Goal: Transaction & Acquisition: Purchase product/service

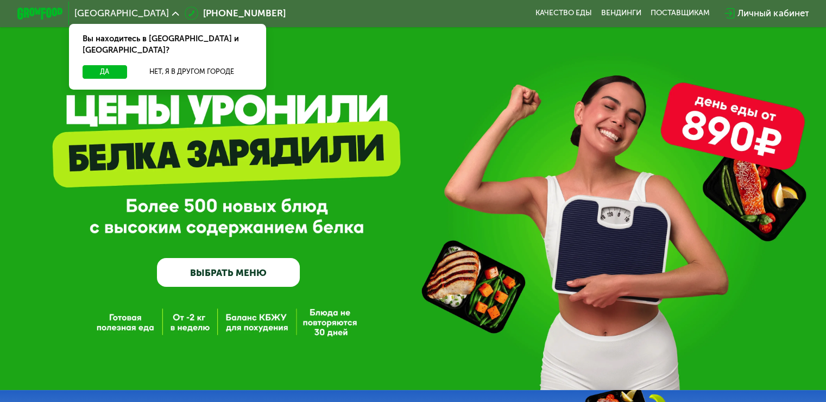
click at [715, 230] on div "GrowFood — доставка правильного питания ВЫБРАТЬ МЕНЮ" at bounding box center [413, 209] width 826 height 155
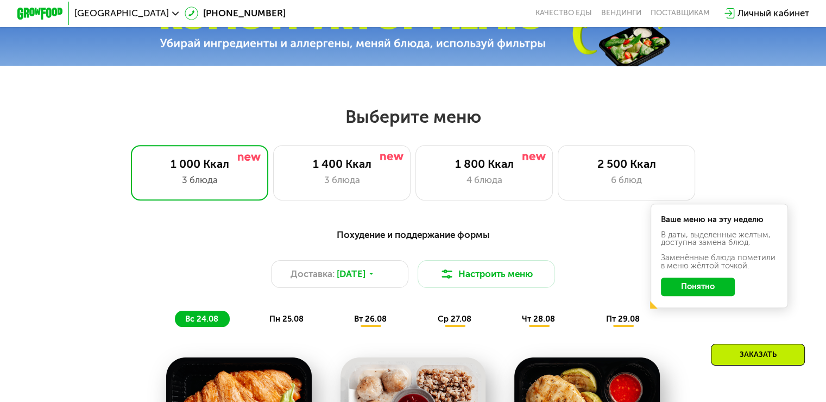
scroll to position [435, 0]
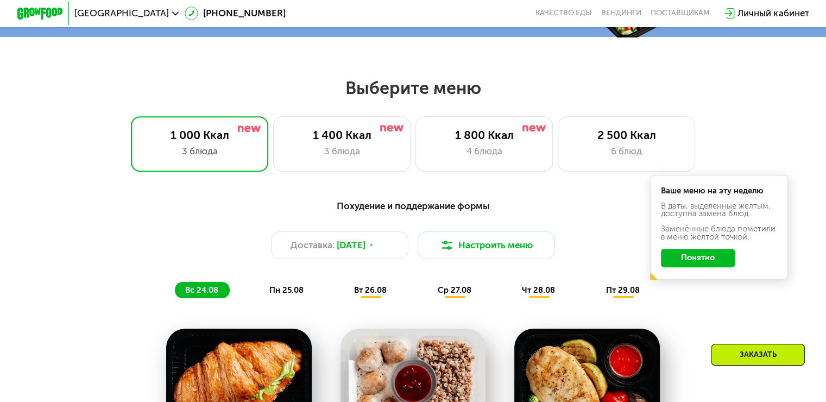
click at [403, 210] on div "Похудение и поддержание формы" at bounding box center [413, 206] width 680 height 14
click at [351, 142] on div "1 400 Ккал" at bounding box center [342, 135] width 114 height 14
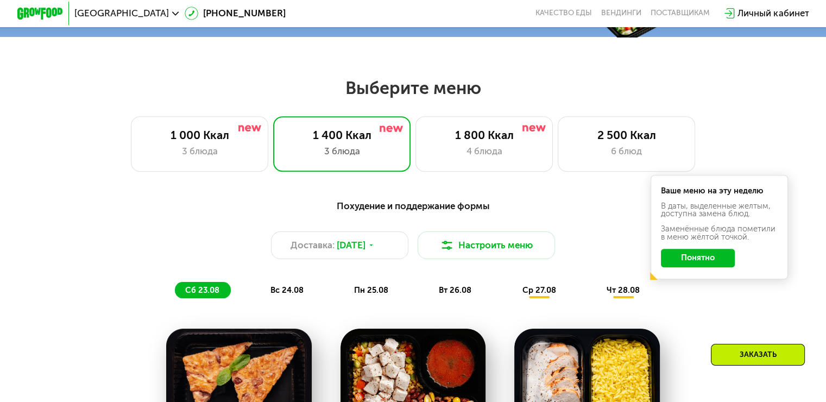
scroll to position [652, 0]
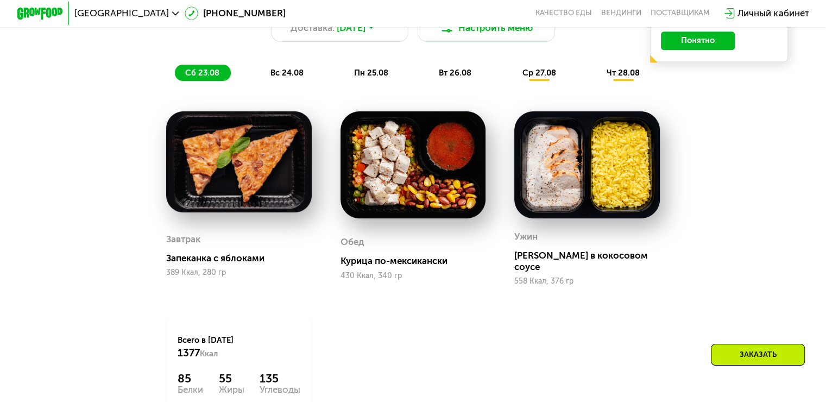
click at [274, 77] on span "вс 24.08" at bounding box center [286, 73] width 33 height 10
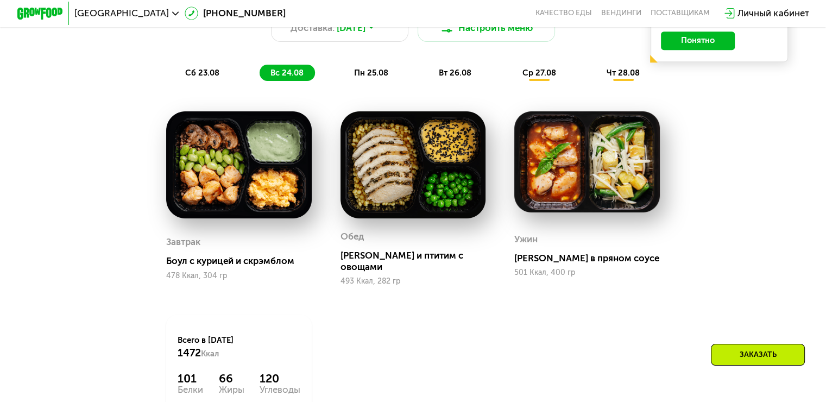
click at [373, 76] on span "пн 25.08" at bounding box center [371, 73] width 34 height 10
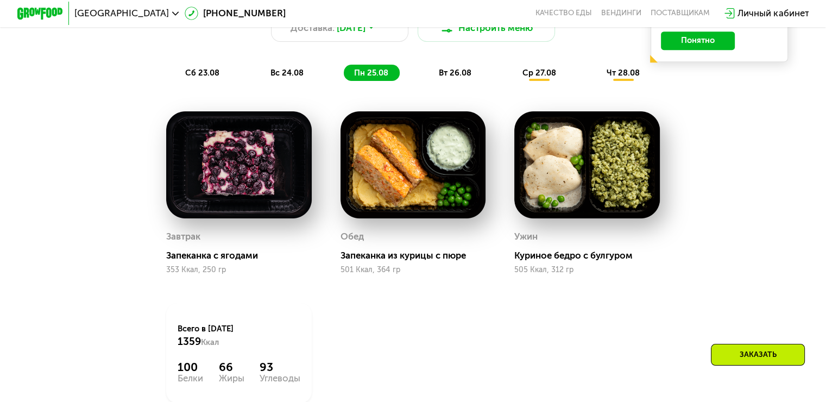
click at [441, 77] on span "вт 26.08" at bounding box center [455, 73] width 33 height 10
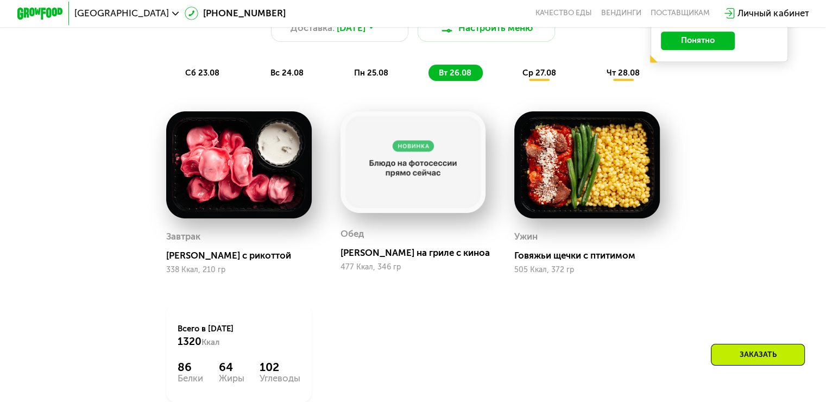
click at [201, 78] on span "сб 23.08" at bounding box center [202, 73] width 34 height 10
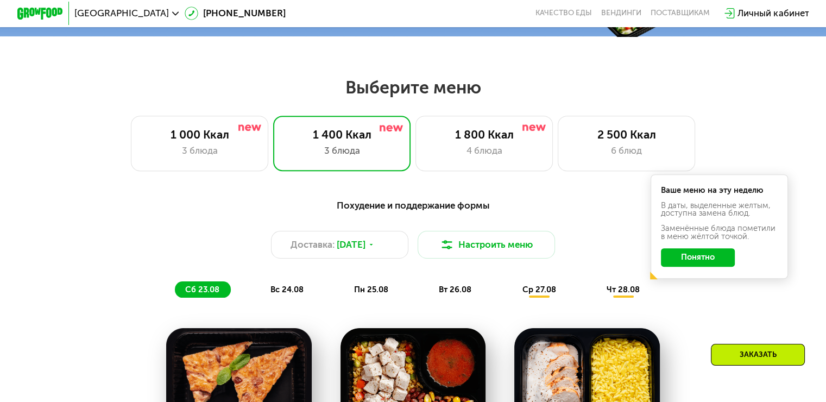
scroll to position [435, 0]
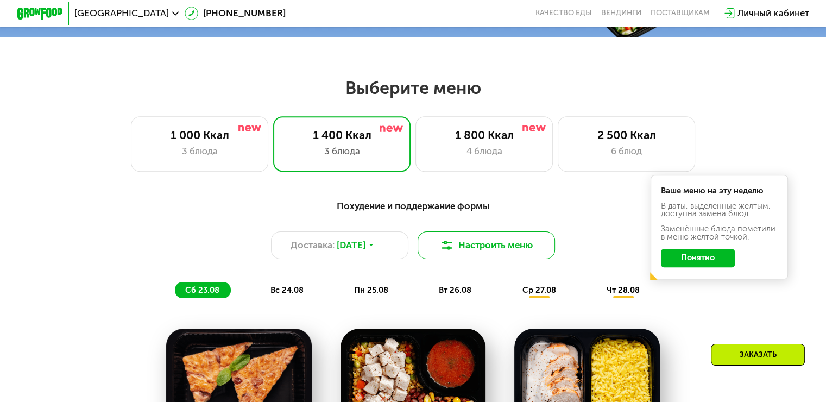
click at [480, 252] on button "Настроить меню" at bounding box center [487, 245] width 138 height 28
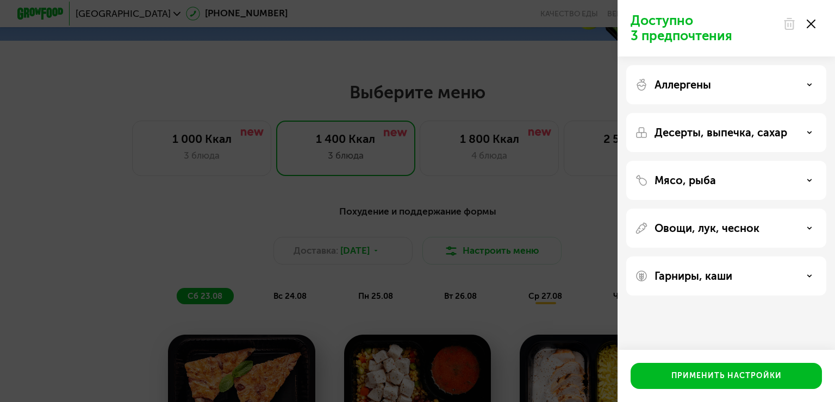
click at [749, 177] on div "Мясо, рыба" at bounding box center [726, 180] width 183 height 13
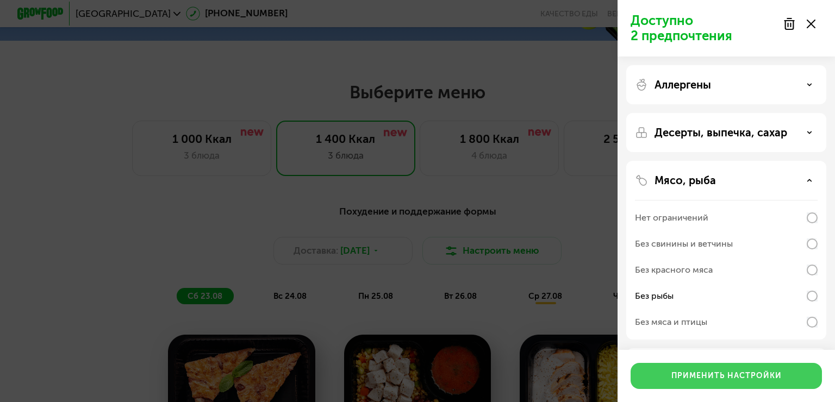
click at [728, 378] on div "Применить настройки" at bounding box center [726, 376] width 110 height 11
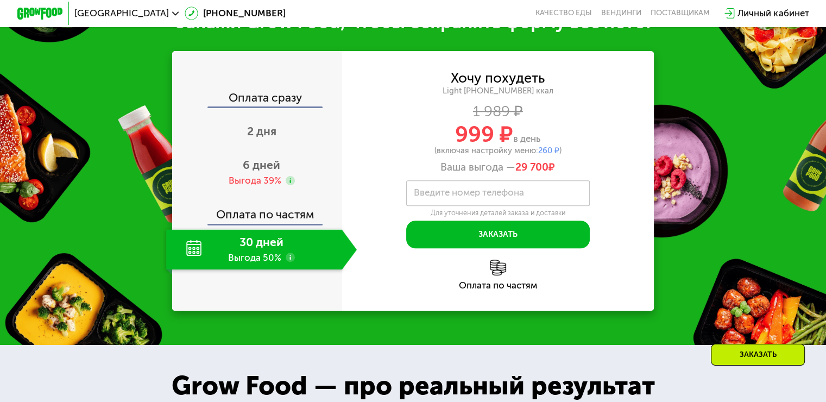
scroll to position [869, 0]
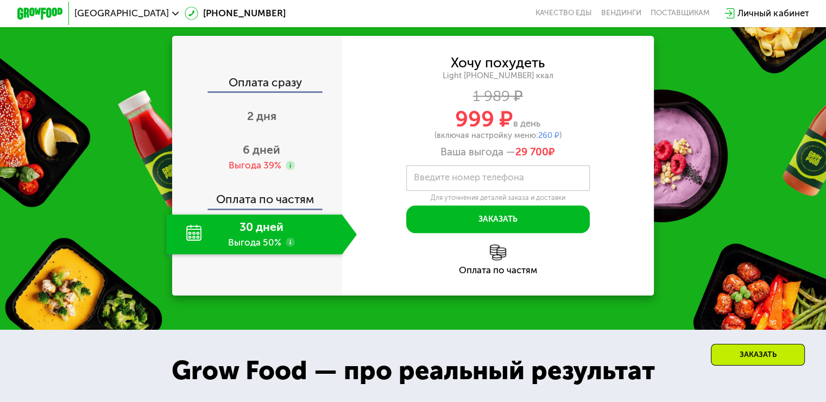
click at [499, 69] on div "Хочу похудеть" at bounding box center [498, 63] width 94 height 12
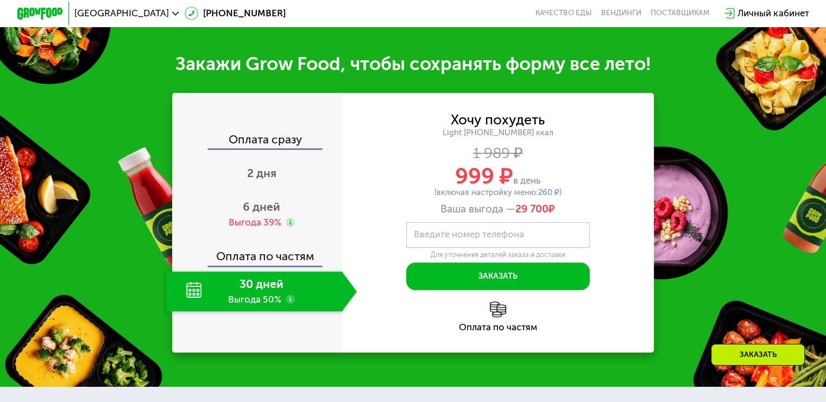
scroll to position [0, 0]
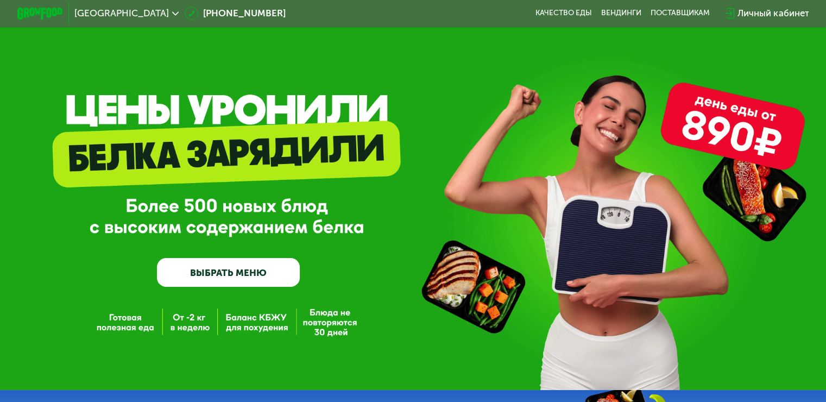
click at [43, 13] on img at bounding box center [40, 14] width 46 height 12
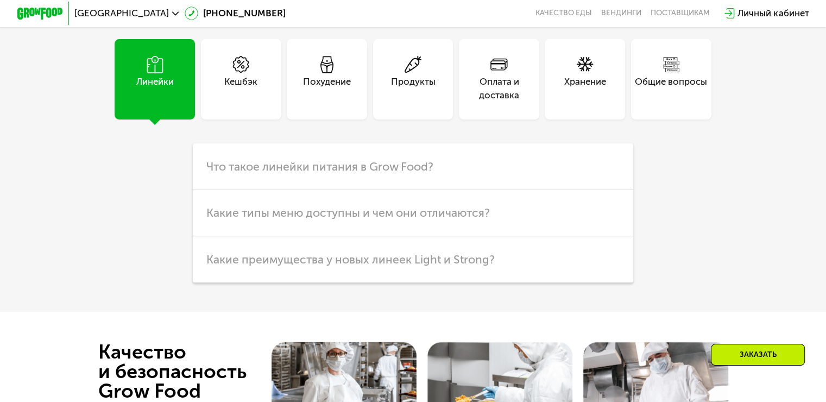
scroll to position [2499, 0]
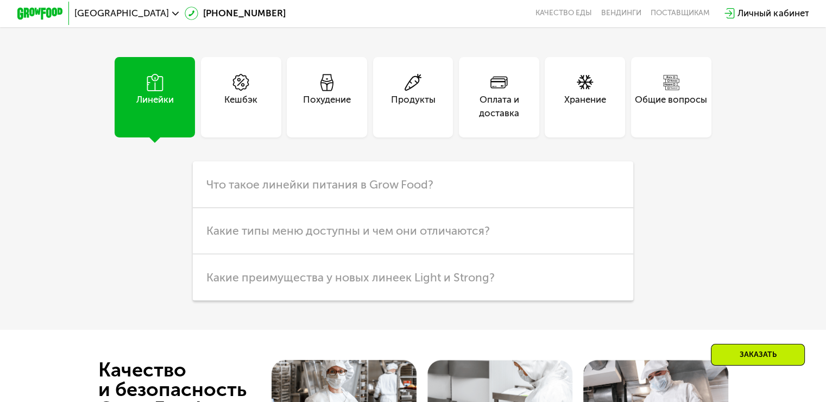
click at [338, 113] on div "Похудение" at bounding box center [327, 107] width 48 height 28
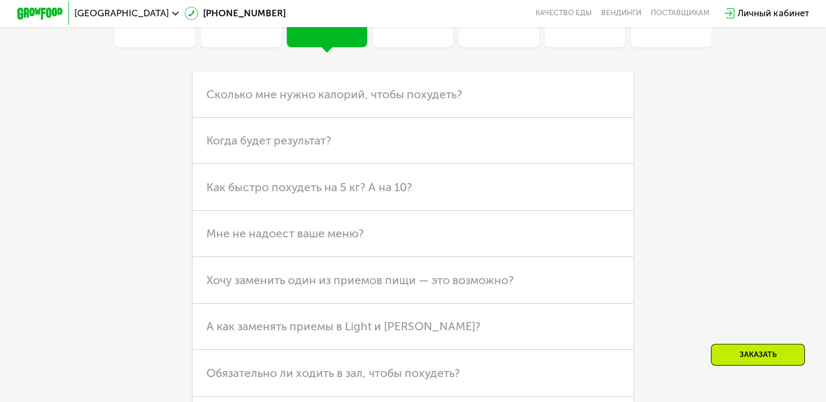
scroll to position [2608, 0]
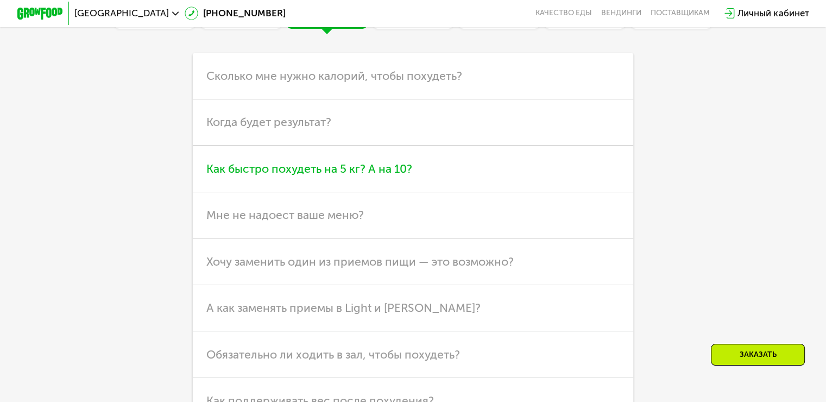
click at [389, 175] on span "Как быстро похудеть на 5 кг? А на 10?" at bounding box center [309, 169] width 206 height 14
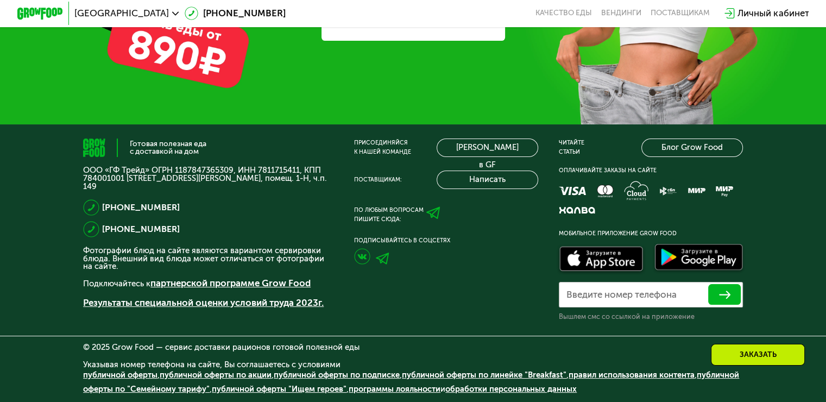
scroll to position [3369, 0]
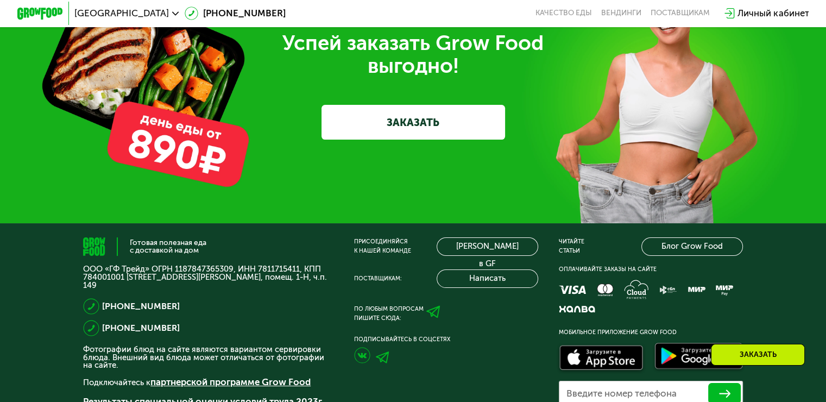
click at [427, 139] on link "ЗАКАЗАТЬ" at bounding box center [414, 122] width 184 height 34
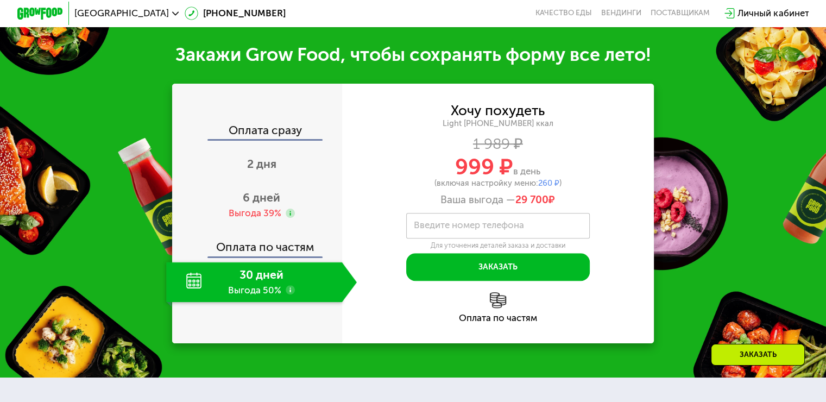
scroll to position [810, 0]
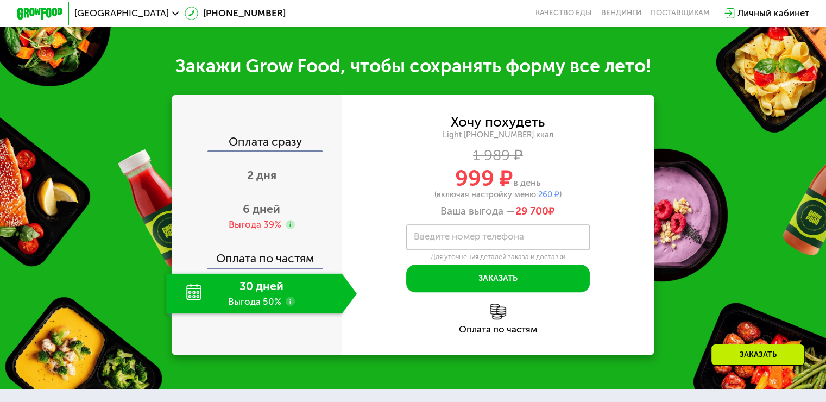
click at [265, 293] on div "30 дней Выгода 50%" at bounding box center [253, 293] width 175 height 40
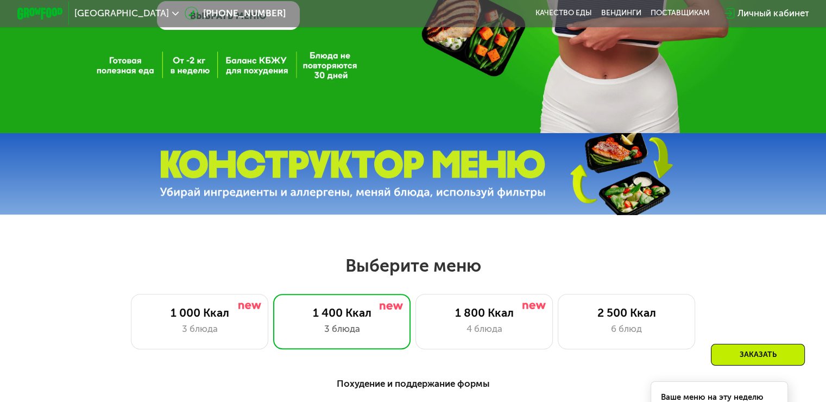
scroll to position [267, 0]
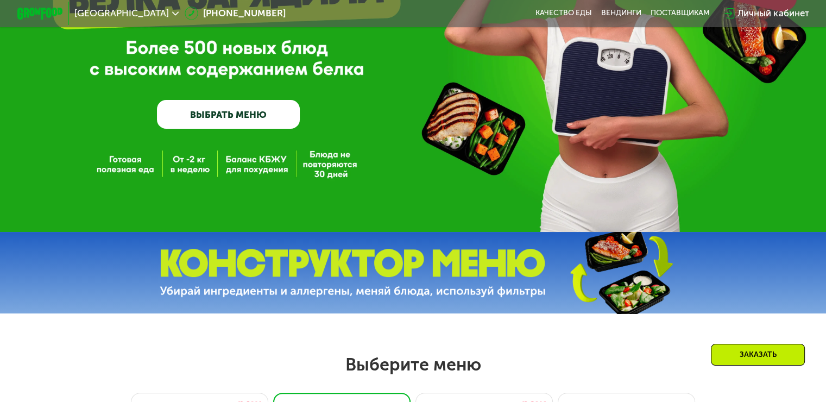
click at [246, 120] on link "ВЫБРАТЬ МЕНЮ" at bounding box center [228, 114] width 143 height 29
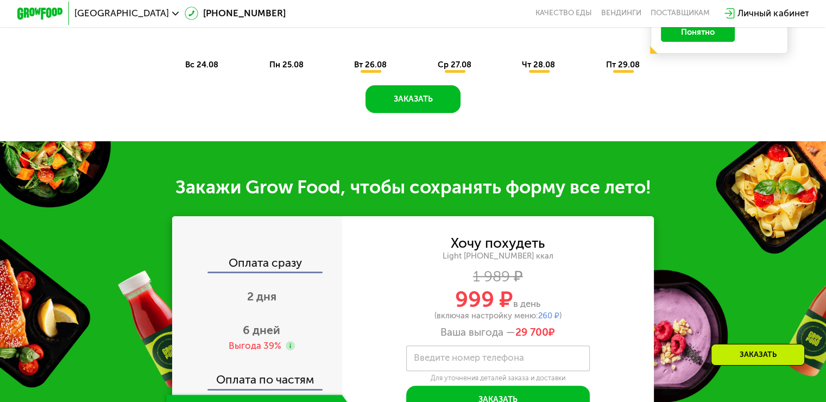
scroll to position [598, 0]
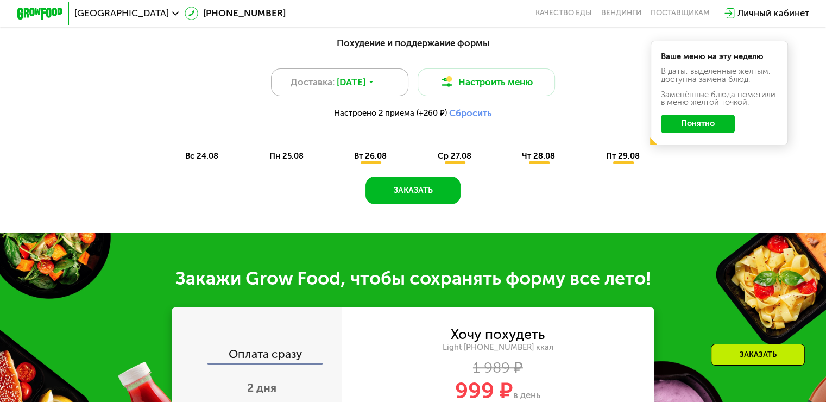
click at [375, 86] on icon at bounding box center [371, 82] width 7 height 7
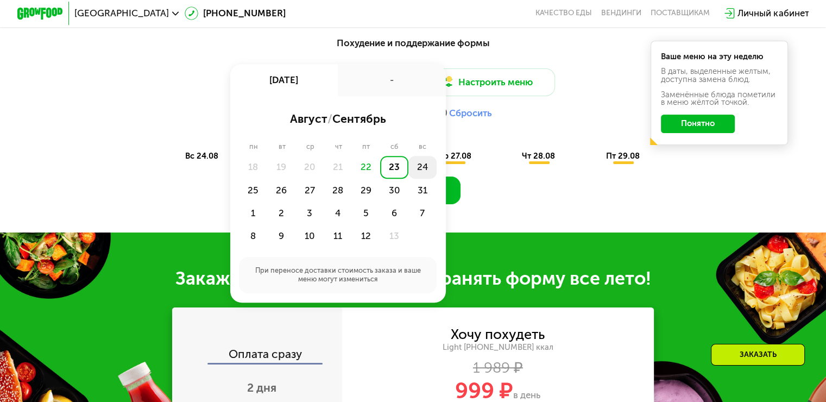
click at [267, 179] on div "24" at bounding box center [253, 190] width 28 height 23
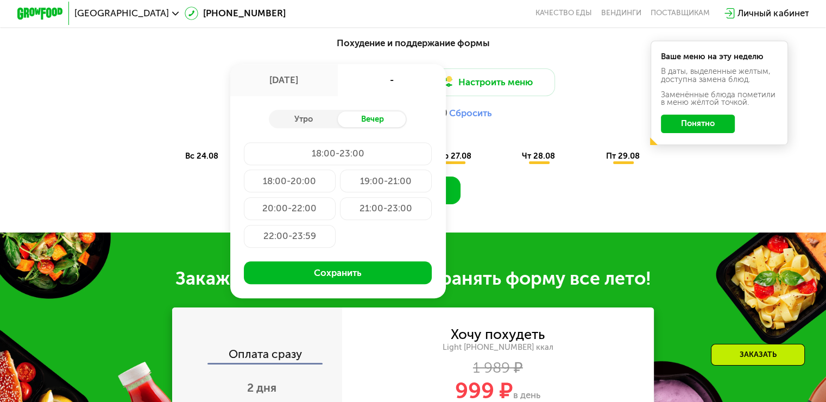
click at [336, 225] on div "21:00-23:00" at bounding box center [290, 236] width 92 height 23
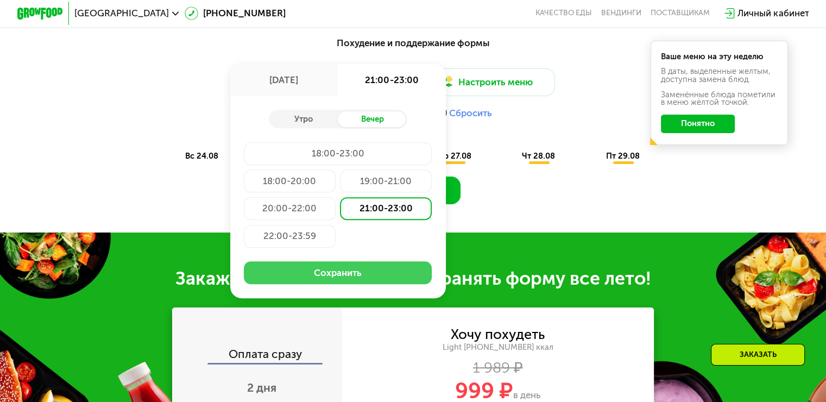
click at [340, 275] on button "Сохранить" at bounding box center [338, 272] width 188 height 23
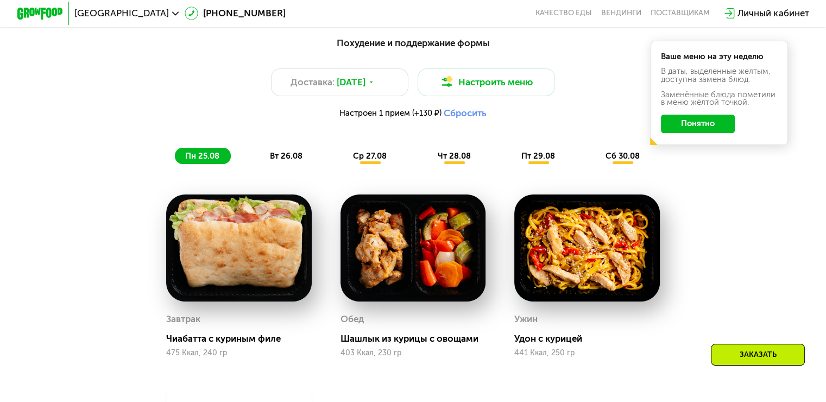
click at [693, 133] on button "Понятно" at bounding box center [698, 124] width 74 height 18
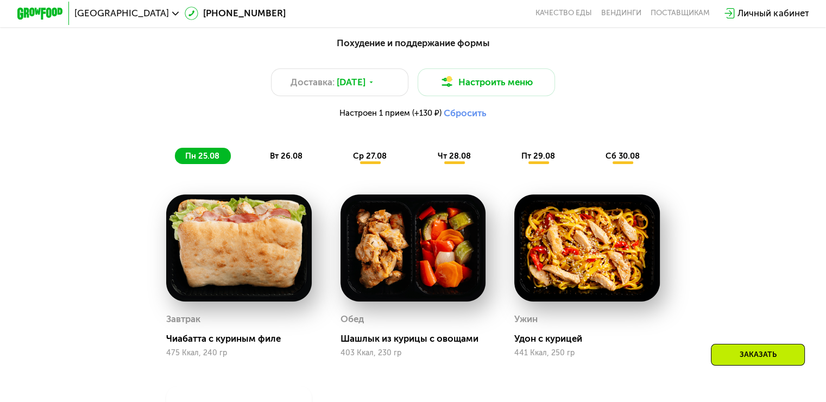
click at [289, 158] on span "вт 26.08" at bounding box center [286, 156] width 33 height 10
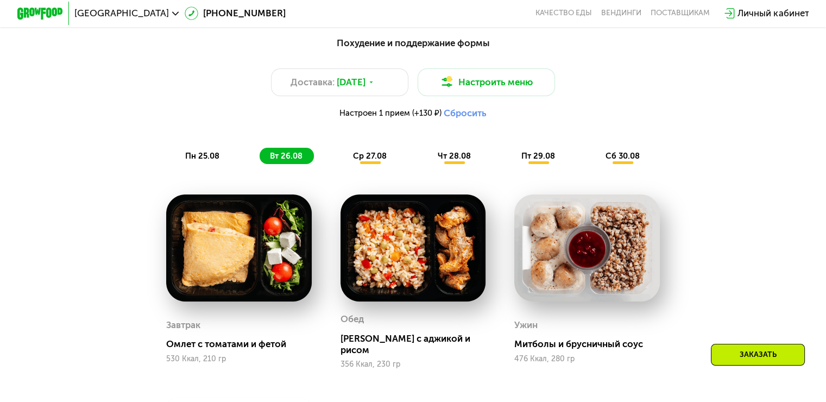
click at [379, 161] on span "ср 27.08" at bounding box center [370, 156] width 34 height 10
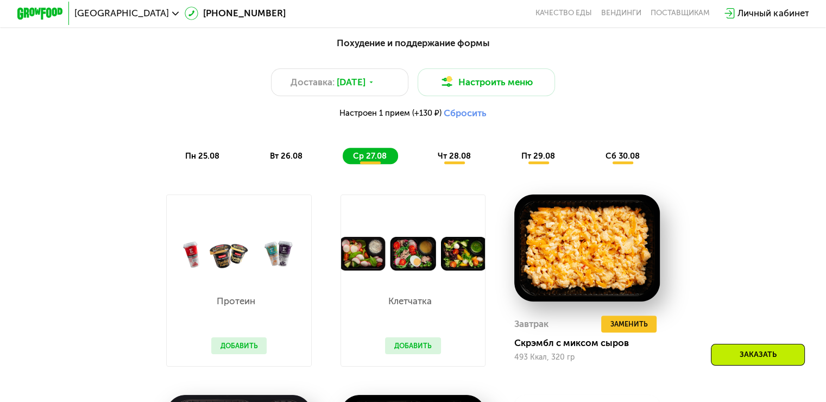
click at [511, 155] on div "чт 28.08" at bounding box center [538, 156] width 55 height 16
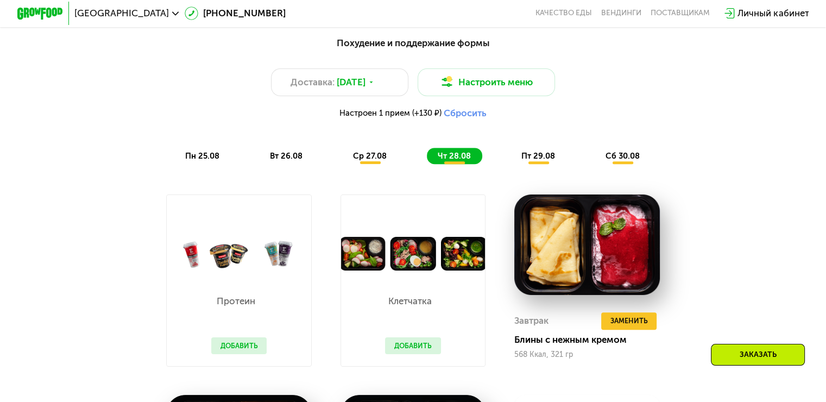
click at [533, 161] on span "пт 29.08" at bounding box center [539, 156] width 34 height 10
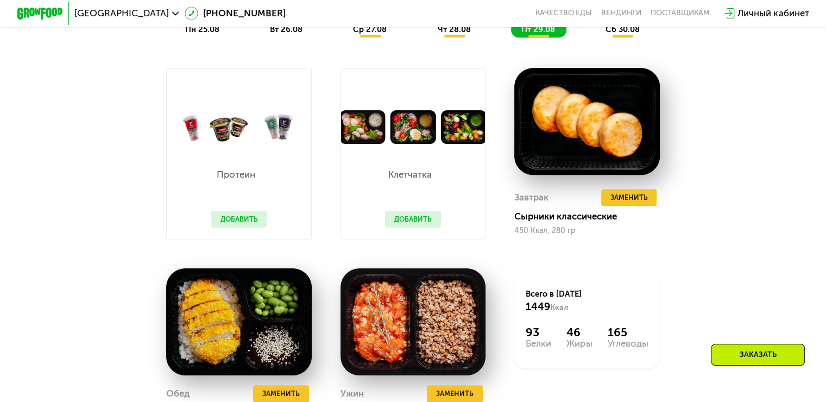
scroll to position [706, 0]
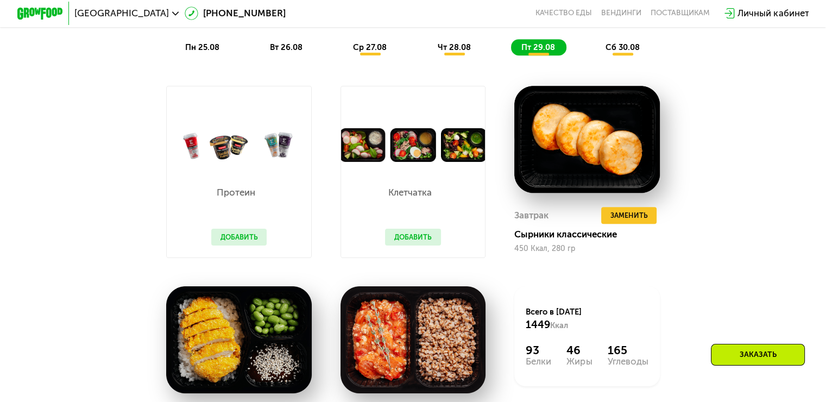
click at [635, 52] on span "сб 30.08" at bounding box center [623, 47] width 34 height 10
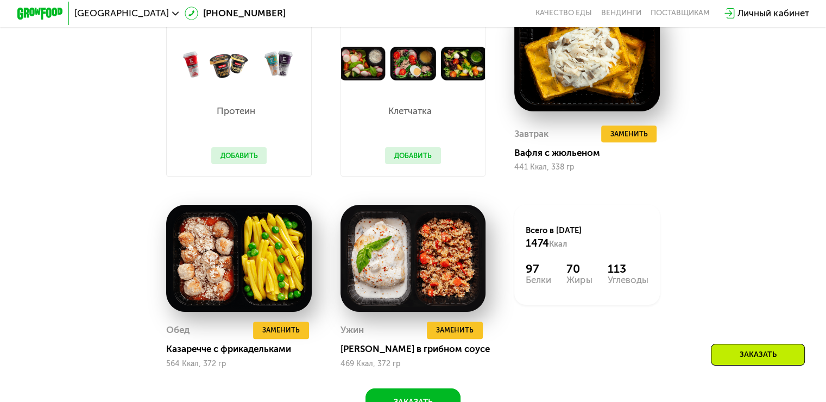
scroll to position [815, 0]
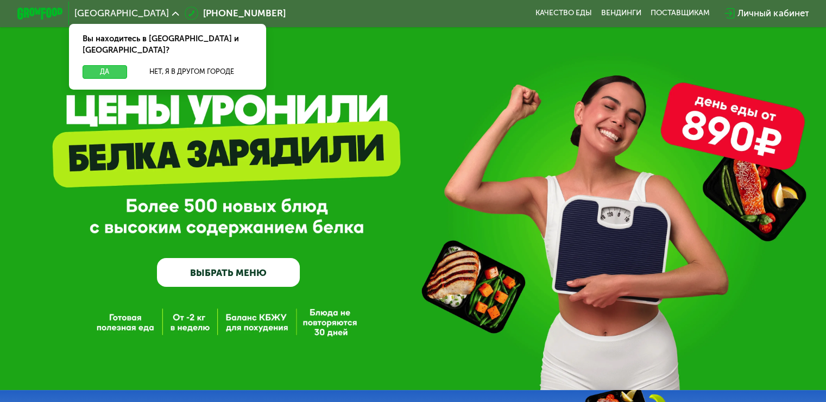
click at [101, 65] on button "Да" at bounding box center [105, 72] width 44 height 14
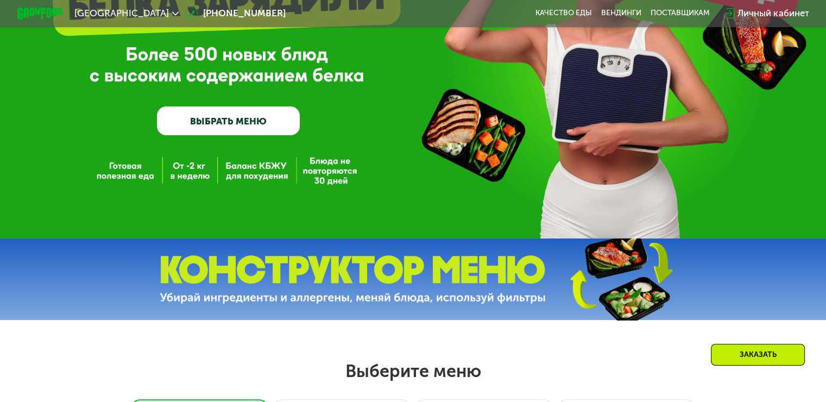
scroll to position [326, 0]
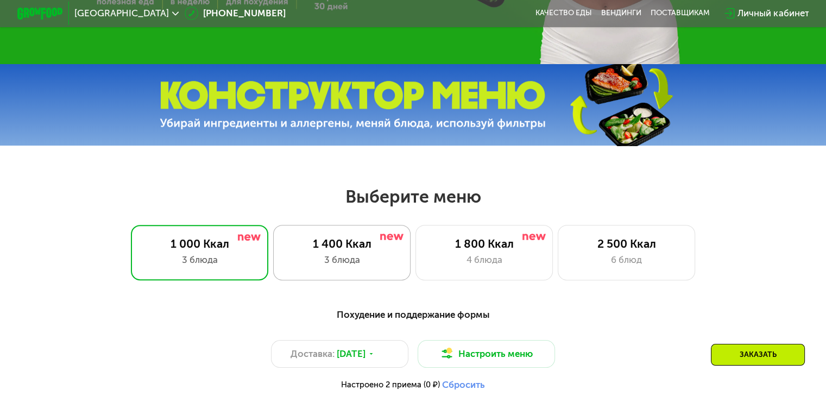
click at [360, 245] on div "1 400 Ккал" at bounding box center [342, 244] width 114 height 14
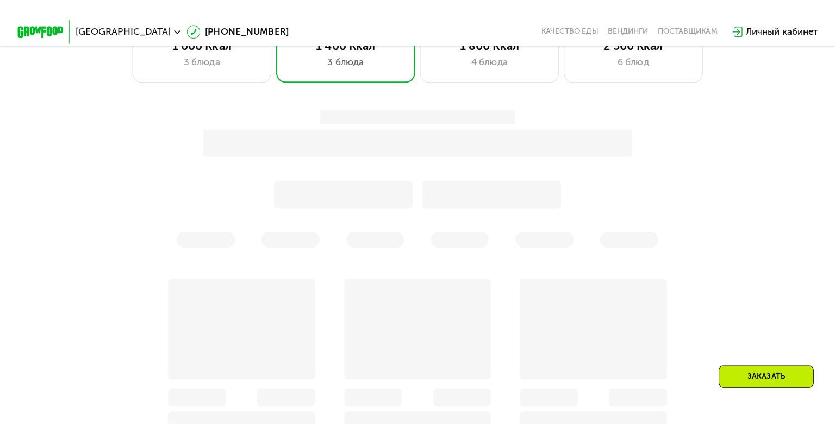
scroll to position [543, 0]
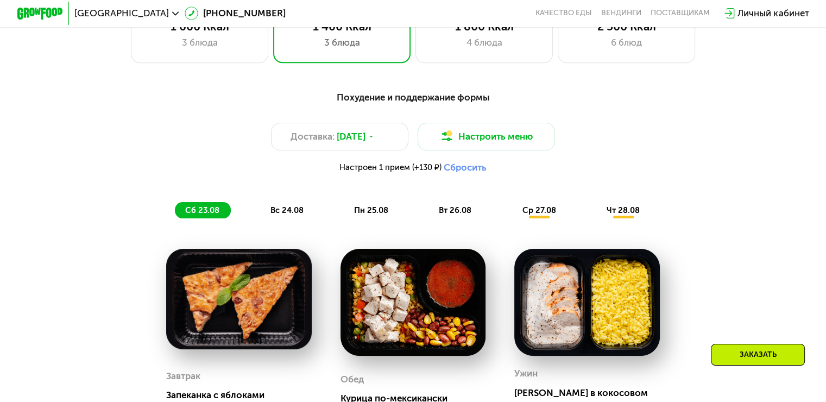
click at [462, 170] on button "Сбросить" at bounding box center [465, 167] width 43 height 11
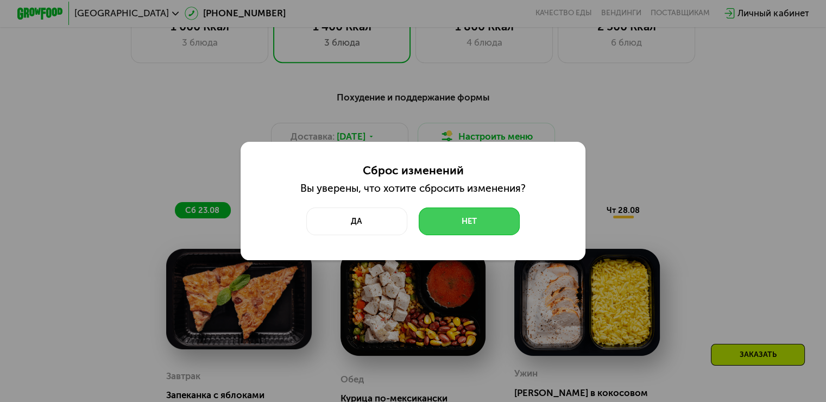
click at [466, 221] on button "Нет" at bounding box center [469, 222] width 101 height 28
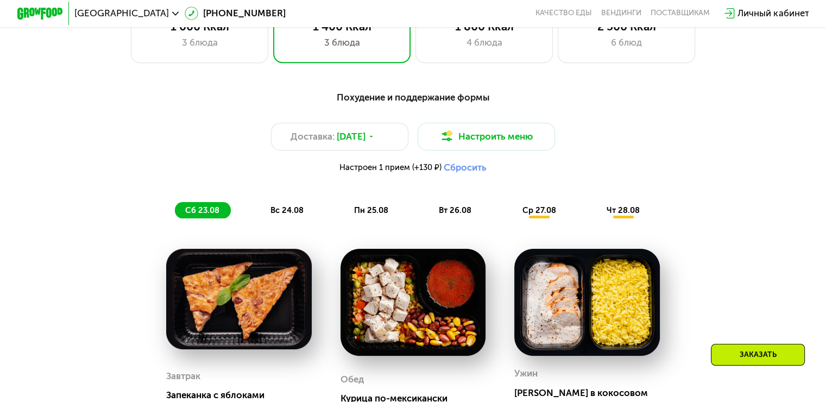
drag, startPoint x: 449, startPoint y: 181, endPoint x: 457, endPoint y: 176, distance: 9.5
click at [450, 179] on div "Доставка: 22 авг, пт Настроить меню Настроен 1 прием (+130 ₽) Сбросить" at bounding box center [413, 151] width 680 height 57
click at [463, 172] on button "Сбросить" at bounding box center [465, 167] width 43 height 11
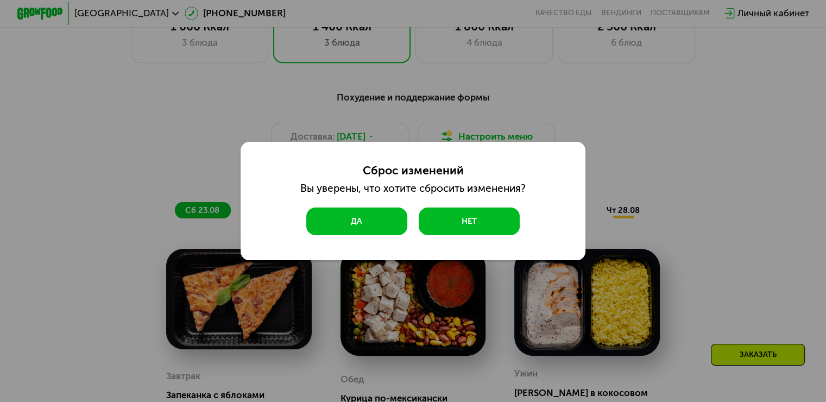
click at [387, 222] on button "Да" at bounding box center [356, 222] width 101 height 28
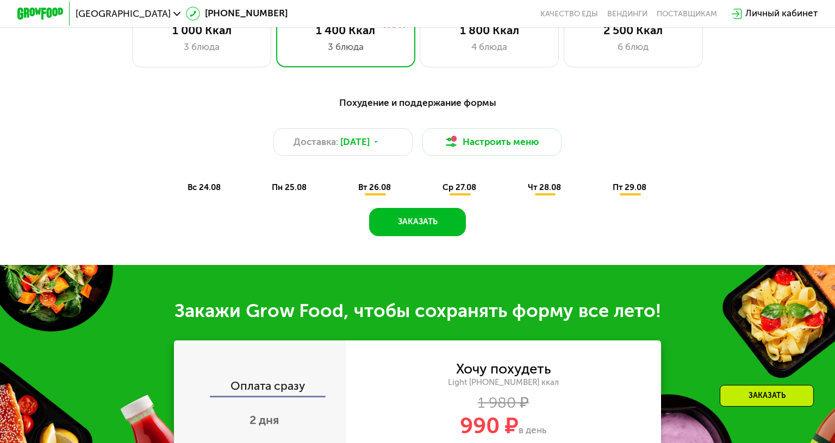
click at [286, 190] on span "пн 25.08" at bounding box center [289, 188] width 35 height 10
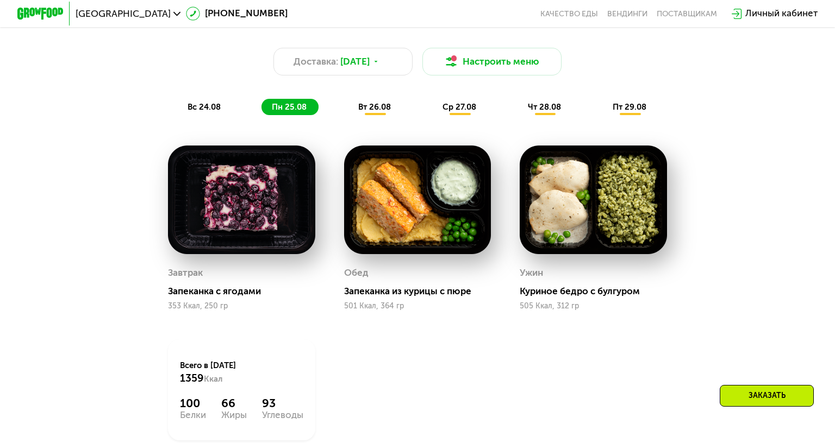
scroll to position [652, 0]
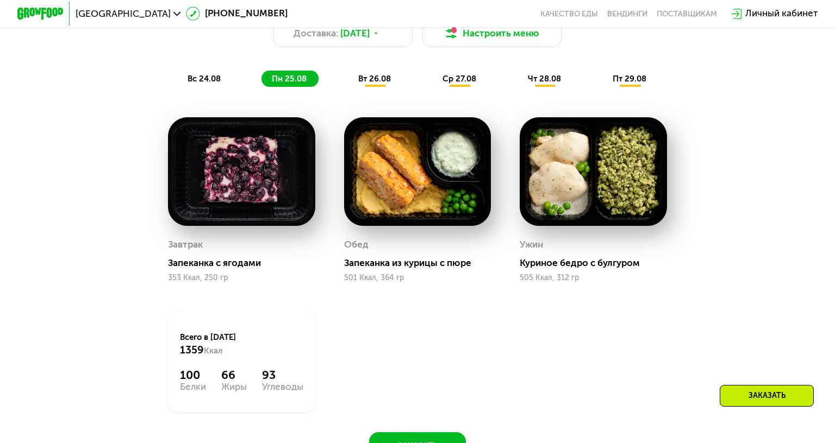
click at [196, 83] on span "вс 24.08" at bounding box center [203, 79] width 33 height 10
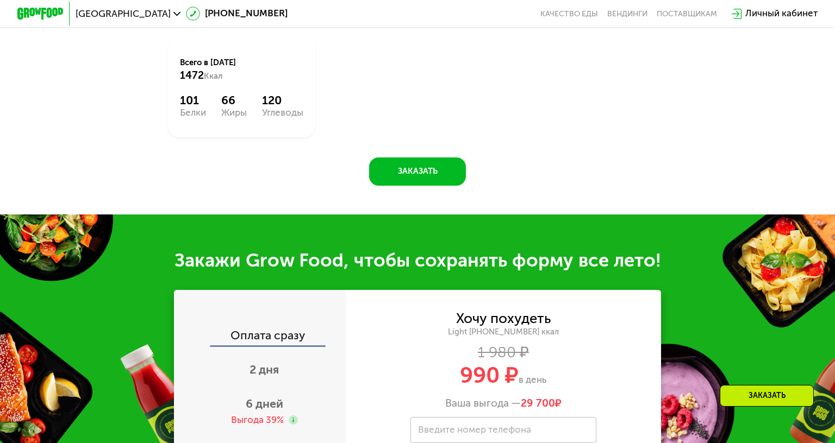
scroll to position [869, 0]
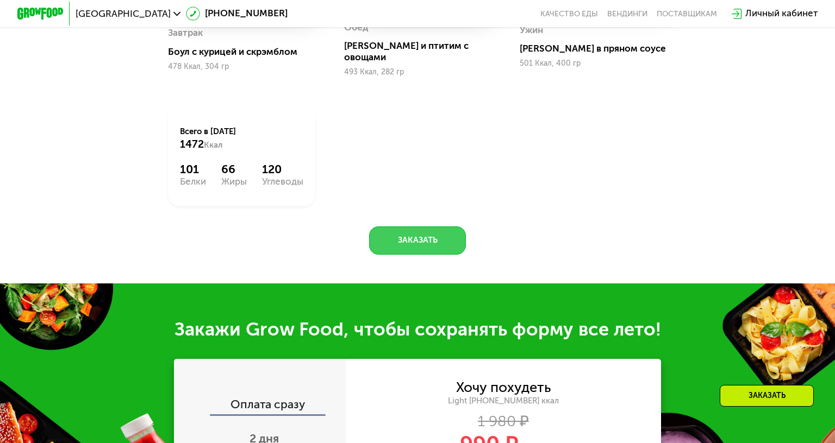
click at [396, 227] on button "Заказать" at bounding box center [417, 241] width 96 height 28
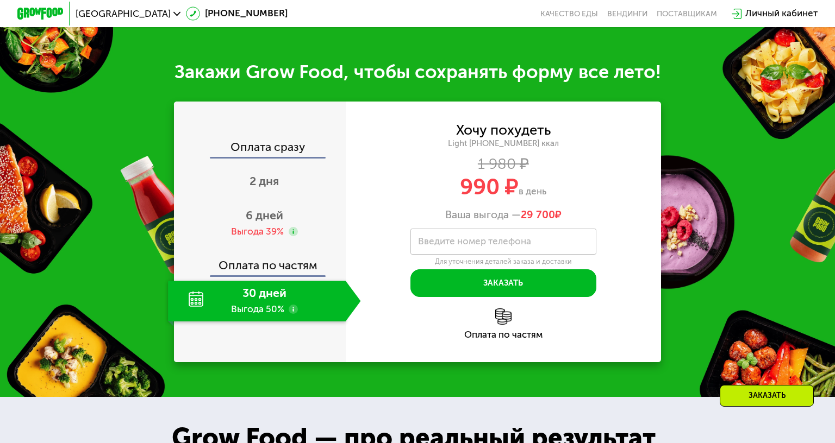
scroll to position [1141, 0]
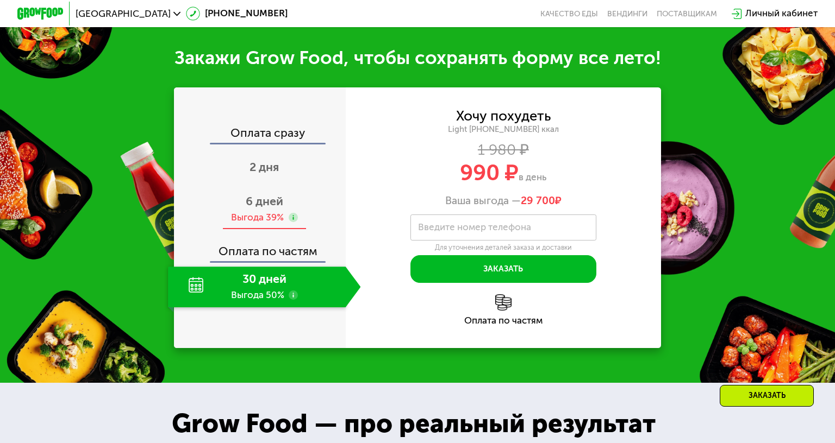
click at [283, 191] on div "6 дней Выгода 39%" at bounding box center [264, 209] width 192 height 41
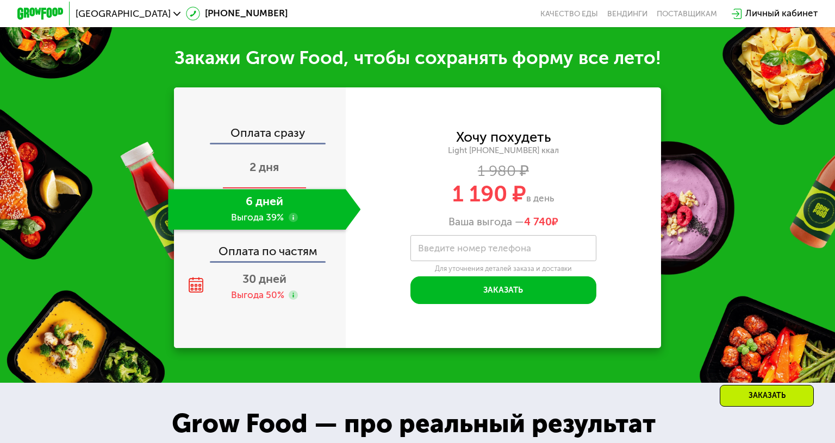
click at [264, 160] on span "2 дня" at bounding box center [263, 167] width 29 height 14
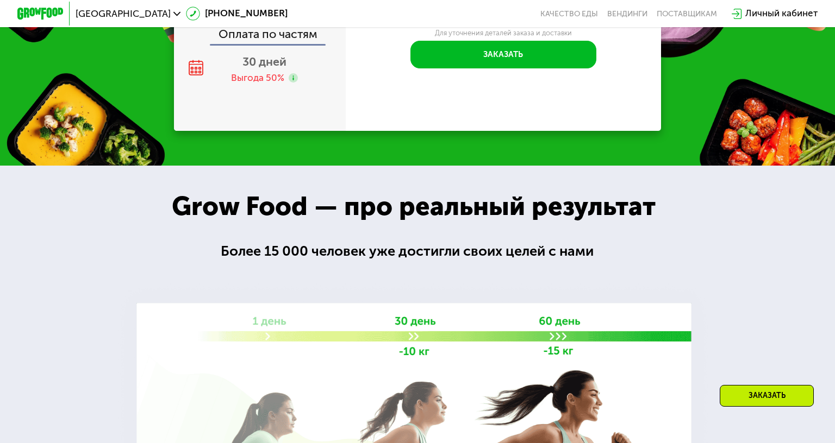
scroll to position [1108, 0]
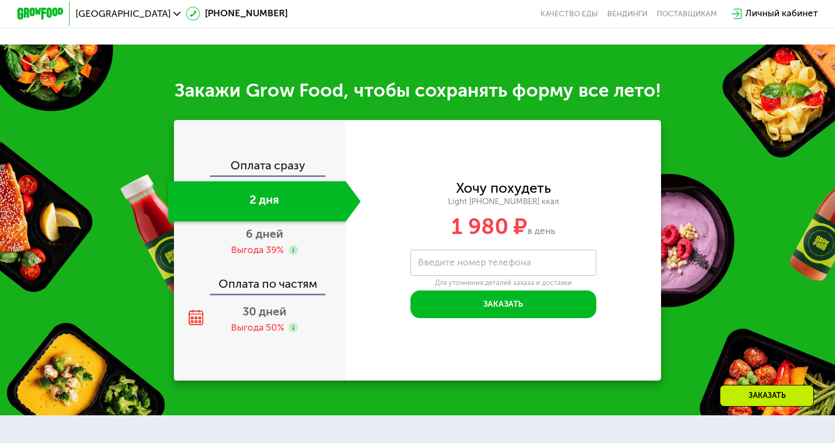
click at [300, 160] on div "Оплата сразу" at bounding box center [260, 167] width 171 height 15
click at [278, 145] on div "Оплата сразу 2 дня 6 дней Выгода 39% Оплата по частям 30 дней Выгода 50%" at bounding box center [260, 250] width 172 height 261
click at [279, 160] on div "Оплата сразу" at bounding box center [260, 167] width 171 height 15
drag, startPoint x: 275, startPoint y: 269, endPoint x: 278, endPoint y: 156, distance: 113.0
click at [275, 269] on div "Оплата по частям" at bounding box center [260, 280] width 171 height 27
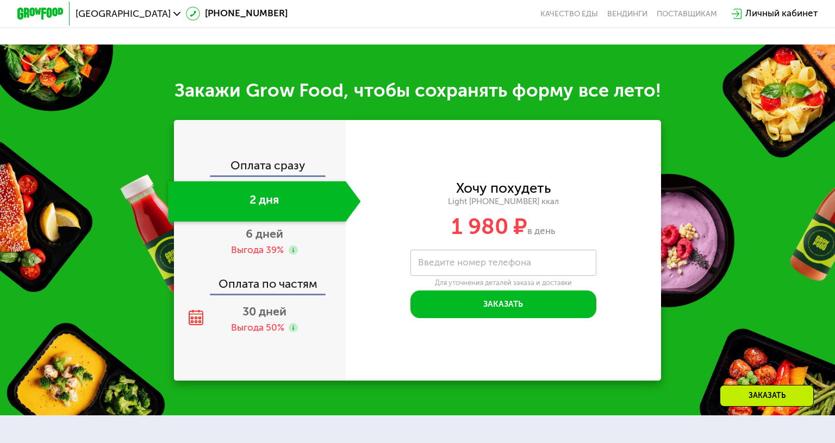
click at [278, 160] on div "Оплата сразу" at bounding box center [260, 167] width 171 height 15
click at [261, 244] on div "Выгода 39%" at bounding box center [257, 250] width 53 height 13
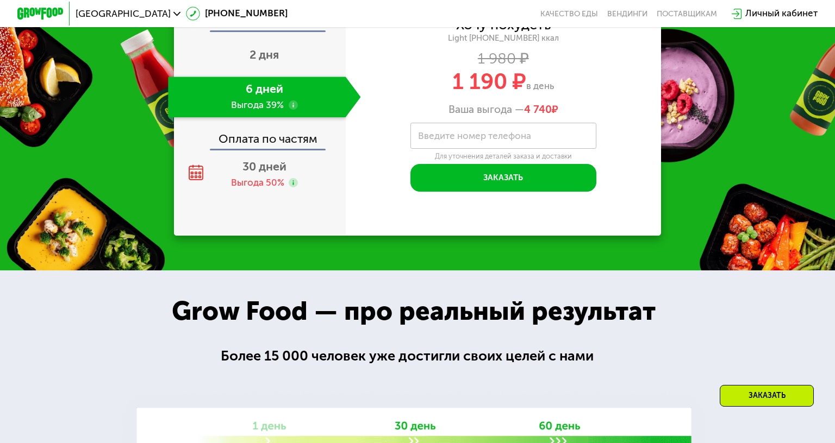
scroll to position [1326, 0]
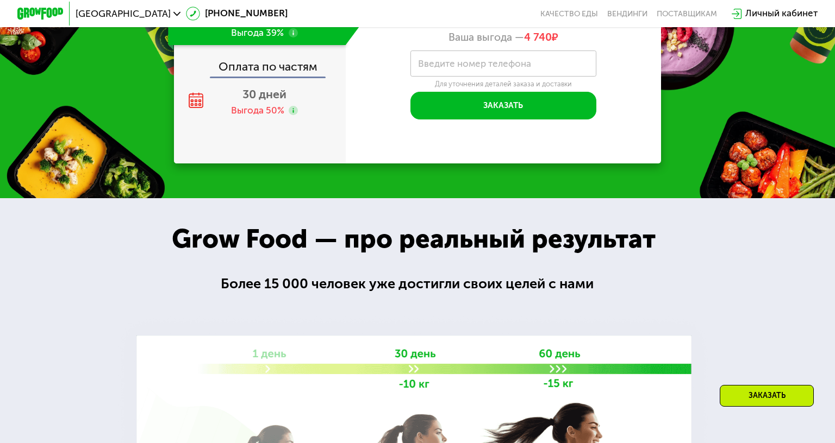
click at [723, 228] on div at bounding box center [417, 411] width 835 height 427
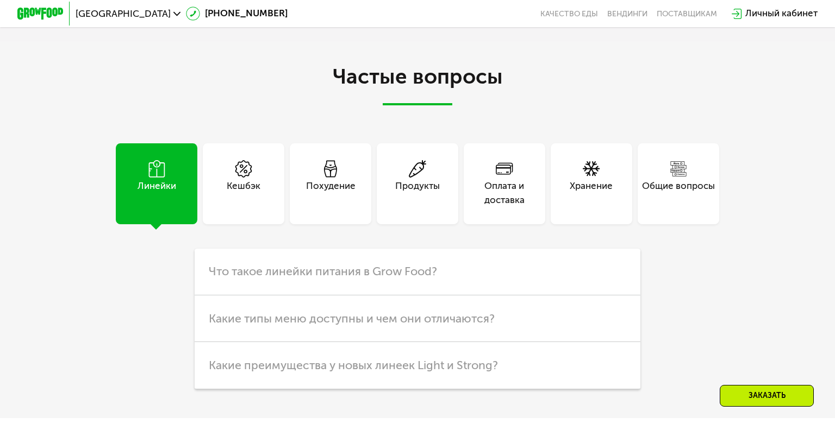
scroll to position [2738, 0]
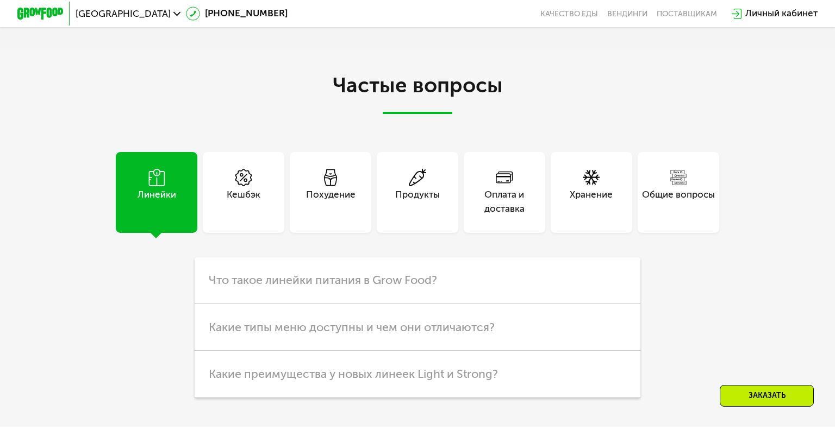
click at [337, 196] on div "Похудение" at bounding box center [330, 202] width 49 height 28
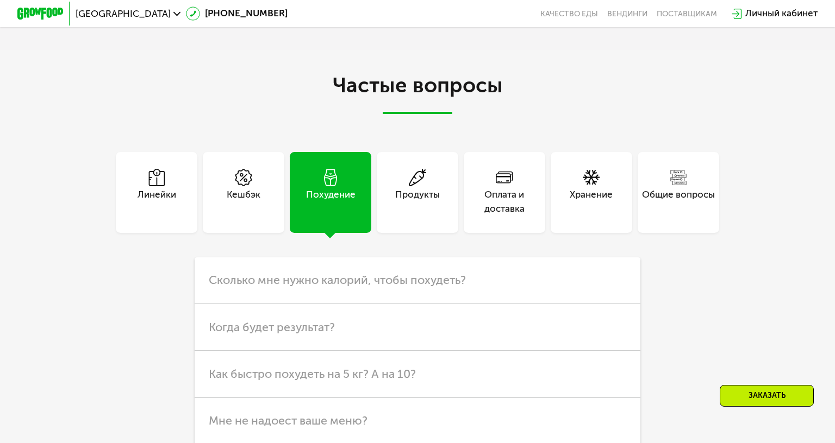
click at [500, 202] on div "Оплата и доставка" at bounding box center [503, 192] width 81 height 81
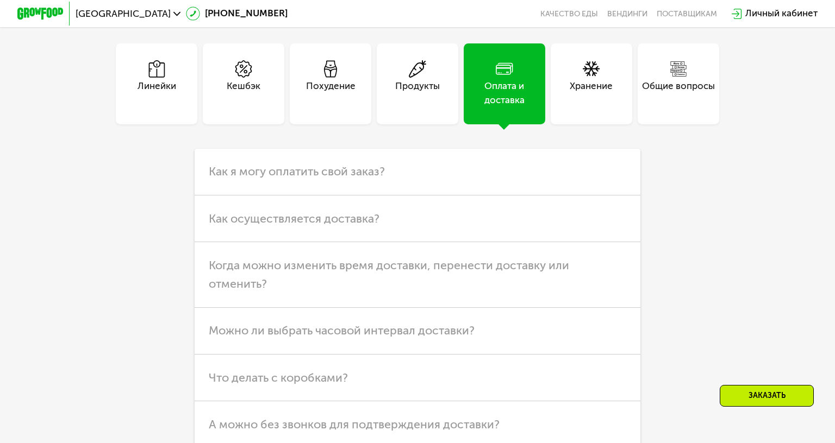
scroll to position [2956, 0]
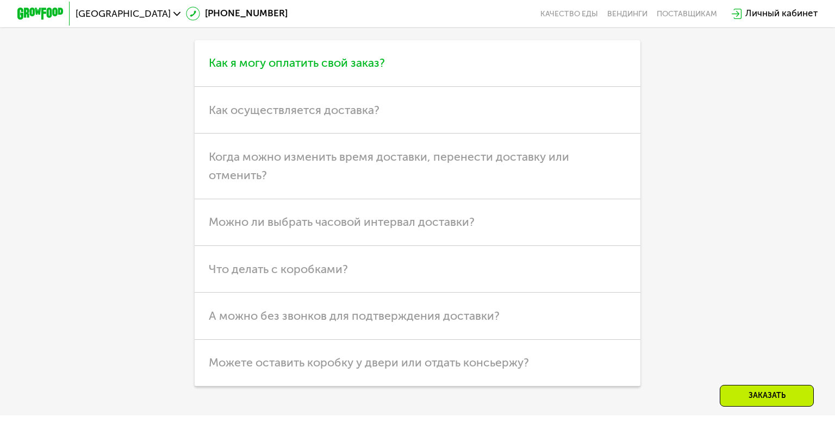
click at [326, 60] on h3 "Как я могу оплатить свой заказ?" at bounding box center [417, 63] width 445 height 47
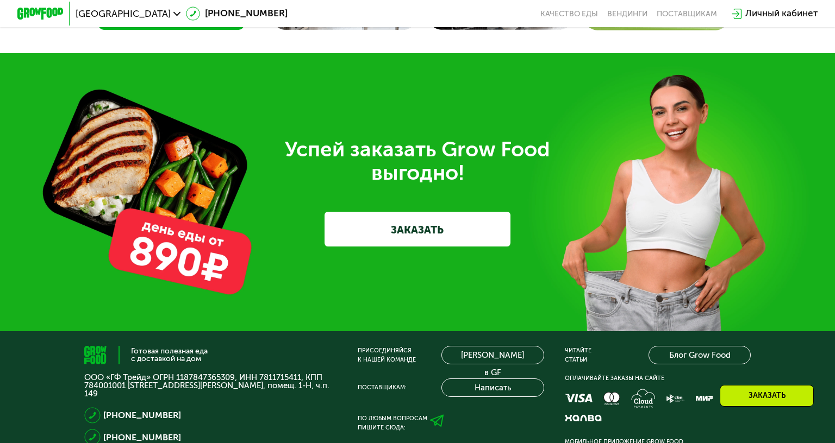
click at [396, 215] on link "ЗАКАЗАТЬ" at bounding box center [416, 229] width 185 height 35
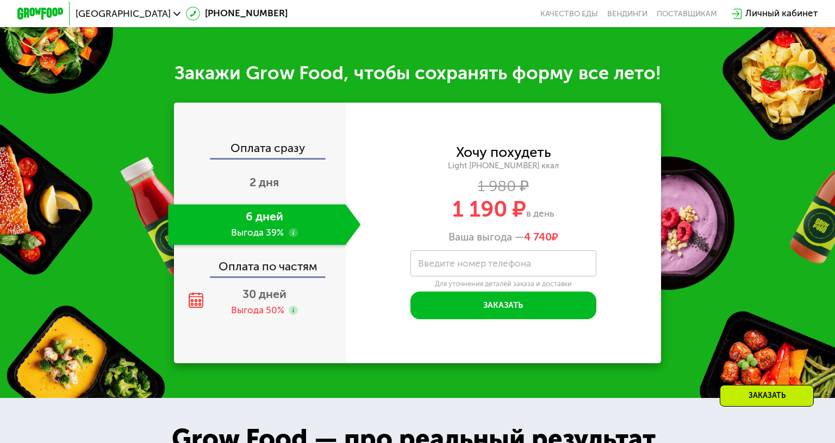
scroll to position [1114, 0]
